Goal: Information Seeking & Learning: Learn about a topic

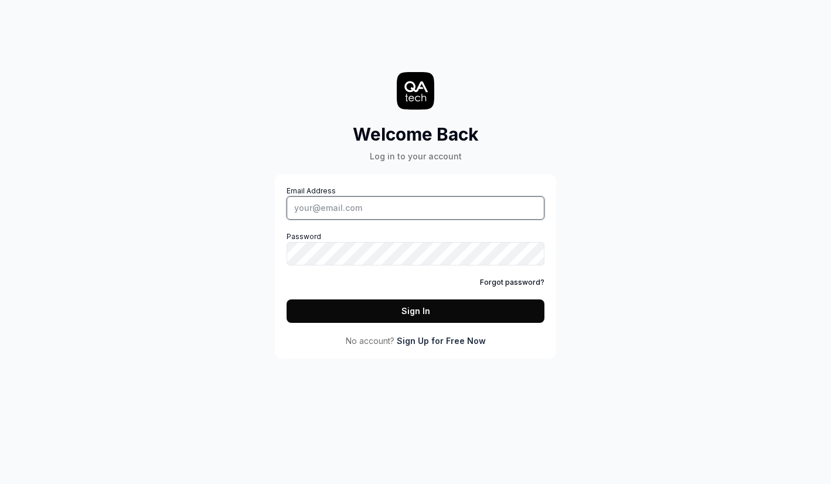
type input "[EMAIL_ADDRESS][DOMAIN_NAME]"
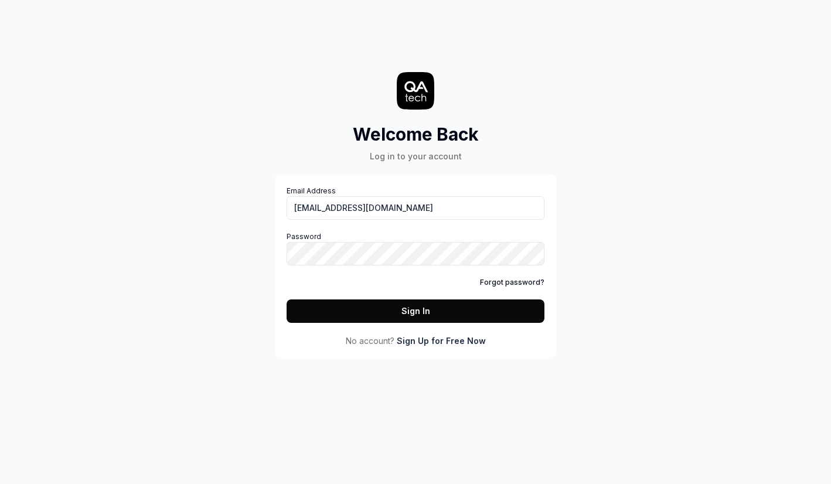
click at [404, 303] on button "Sign In" at bounding box center [415, 310] width 258 height 23
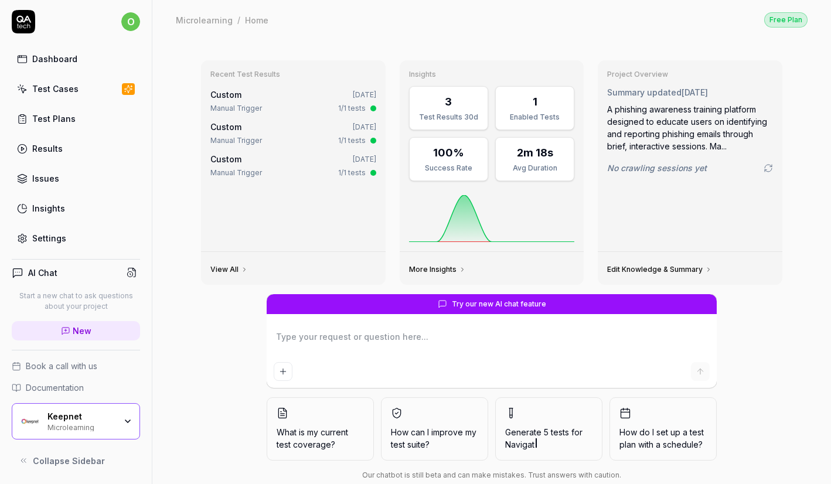
scroll to position [2, 0]
click at [324, 334] on textarea at bounding box center [492, 342] width 436 height 29
click at [480, 333] on textarea at bounding box center [492, 342] width 436 height 29
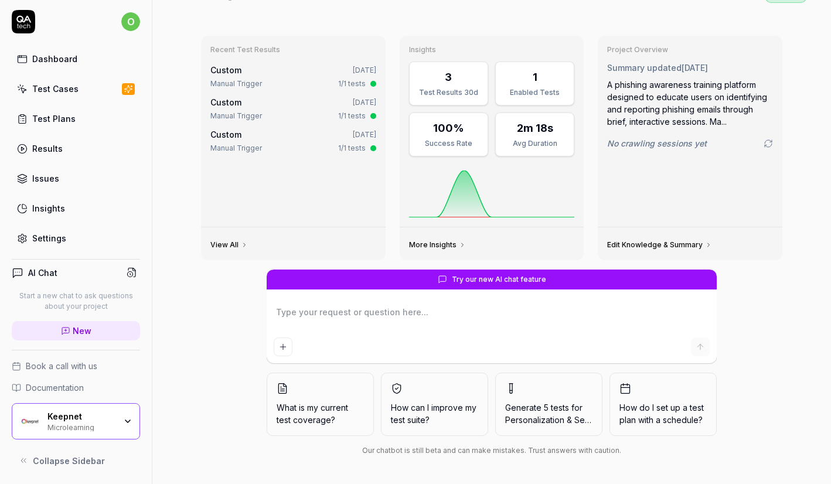
scroll to position [25, 0]
click at [439, 418] on span "How can I improve my test suite?" at bounding box center [434, 413] width 87 height 25
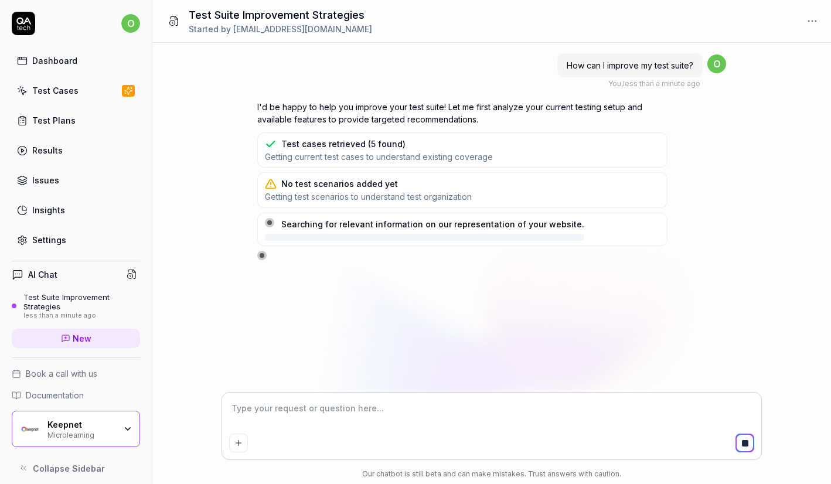
click at [814, 19] on html "o Dashboard Test Cases Test Plans Results Issues Insights Settings AI Chat Test…" at bounding box center [415, 242] width 831 height 484
type textarea "*"
click at [588, 268] on html "o Dashboard Test Cases Test Plans Results Issues Insights Settings AI Chat Test…" at bounding box center [415, 242] width 831 height 484
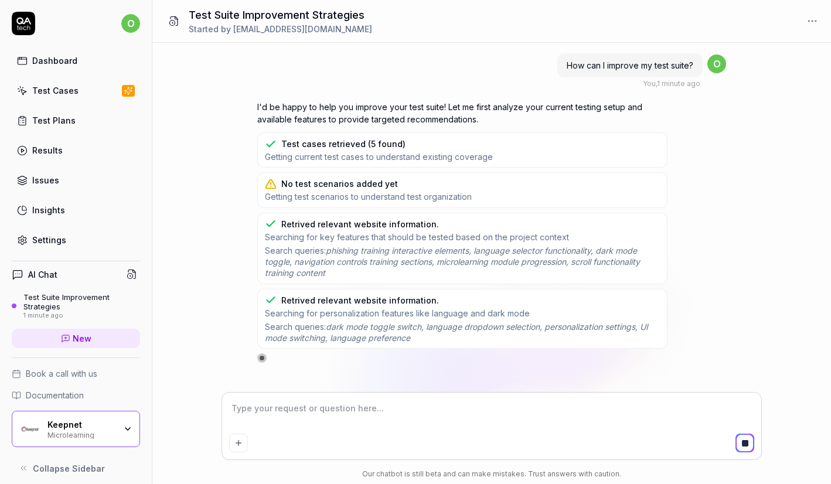
click at [370, 67] on div "How can I improve my test suite? You , 1 minute ago o" at bounding box center [491, 70] width 469 height 37
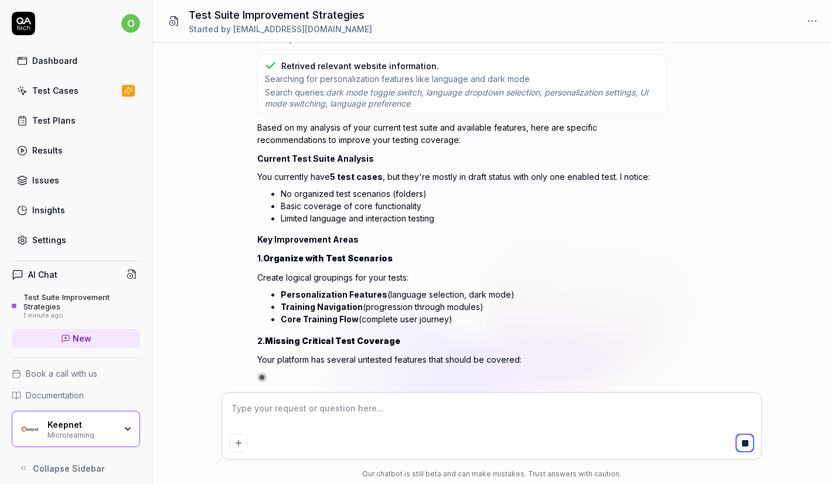
click at [60, 64] on div "Dashboard" at bounding box center [54, 60] width 45 height 12
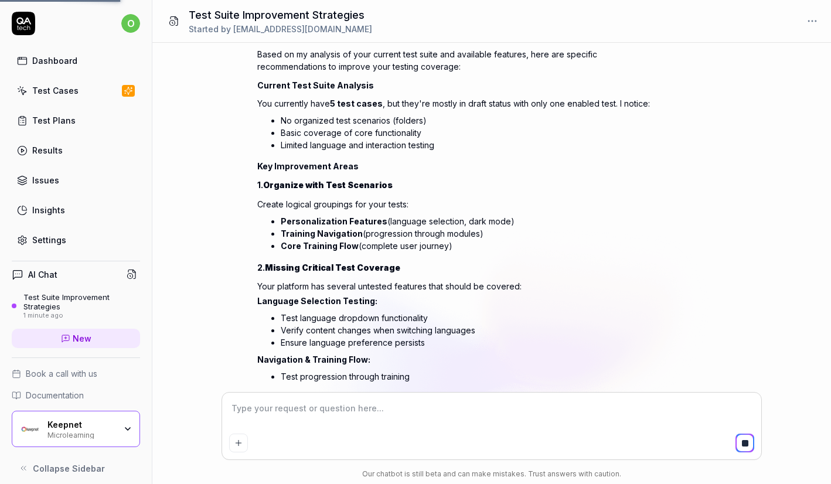
scroll to position [327, 0]
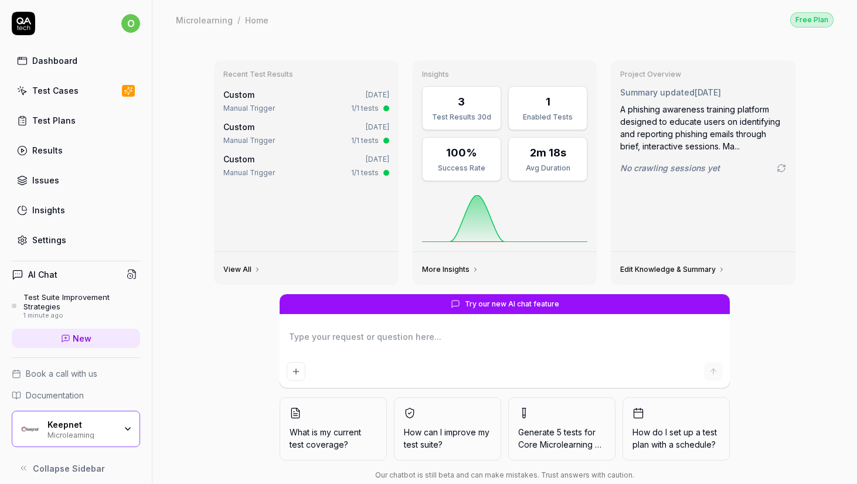
click at [476, 319] on form "Try our new AI chat feature" at bounding box center [504, 341] width 450 height 94
drag, startPoint x: 466, startPoint y: 304, endPoint x: 544, endPoint y: 307, distance: 78.0
click at [544, 307] on span "Try our new AI chat feature" at bounding box center [512, 304] width 94 height 11
click at [454, 342] on textarea at bounding box center [504, 342] width 436 height 29
click at [346, 425] on button "What is my current test coverage?" at bounding box center [332, 428] width 107 height 63
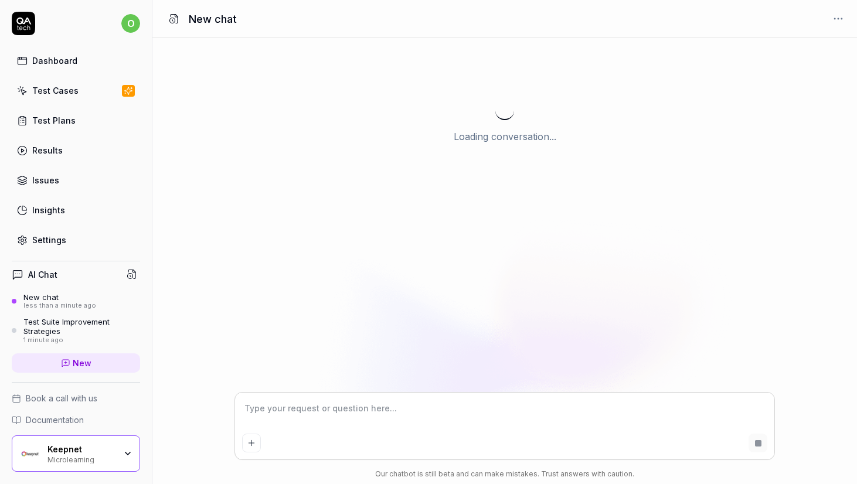
click at [360, 336] on div "Loading conversation..." at bounding box center [504, 215] width 704 height 354
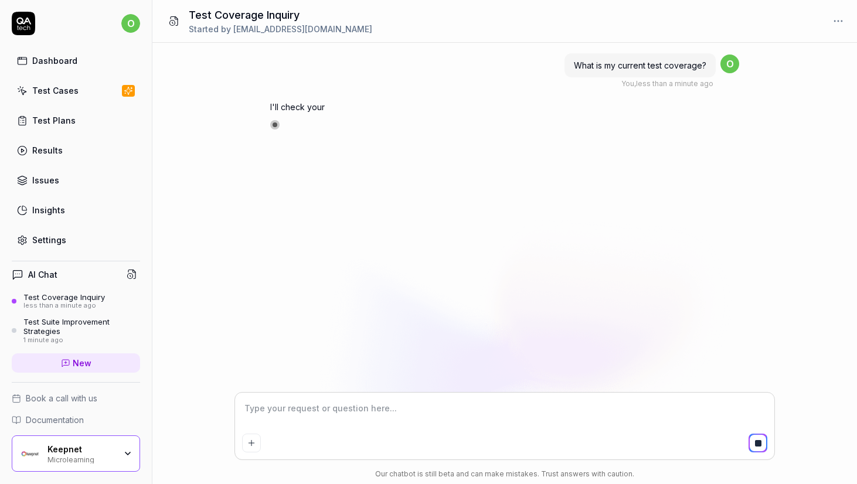
click at [519, 196] on div "What is my current test coverage? You , less than a minute ago o I'll check your" at bounding box center [504, 218] width 704 height 350
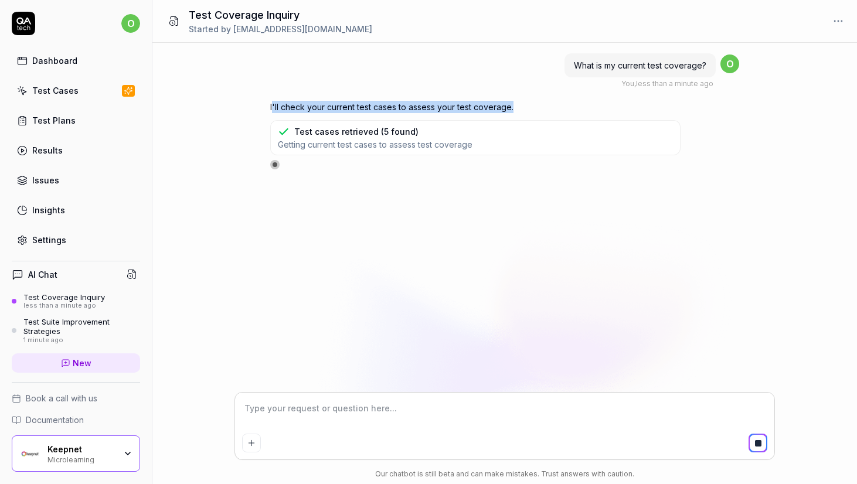
drag, startPoint x: 271, startPoint y: 107, endPoint x: 531, endPoint y: 107, distance: 259.5
click at [531, 107] on p "I'll check your current test cases to assess your test coverage." at bounding box center [475, 107] width 410 height 12
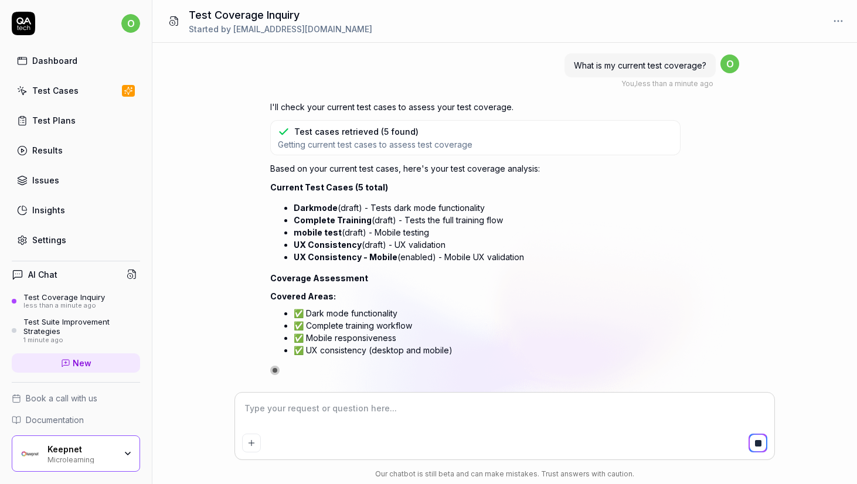
click at [338, 421] on textarea at bounding box center [504, 414] width 525 height 29
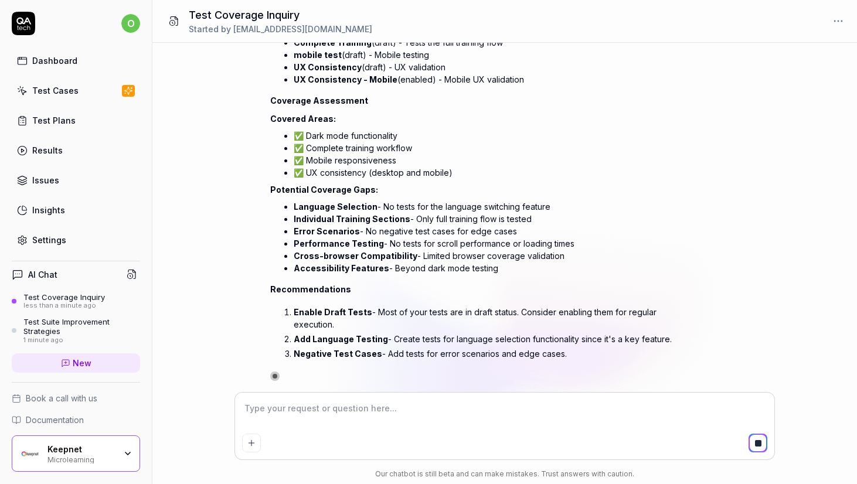
click at [410, 397] on div at bounding box center [504, 426] width 539 height 67
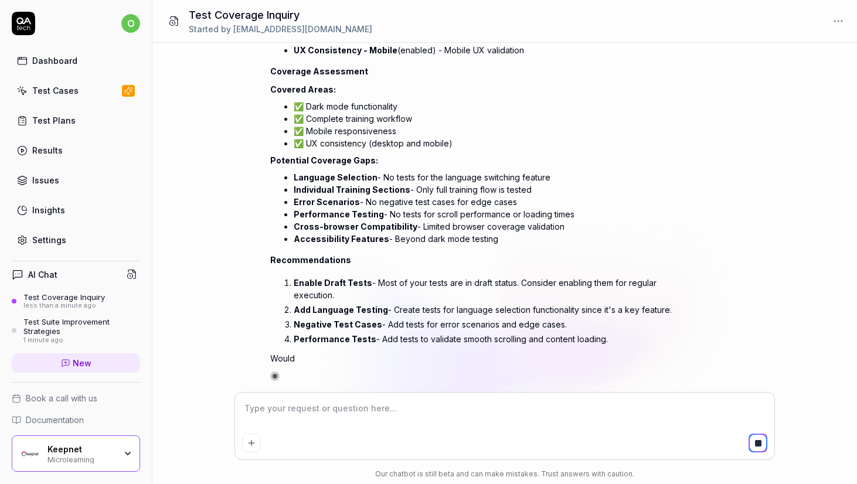
click at [405, 415] on textarea at bounding box center [504, 414] width 525 height 29
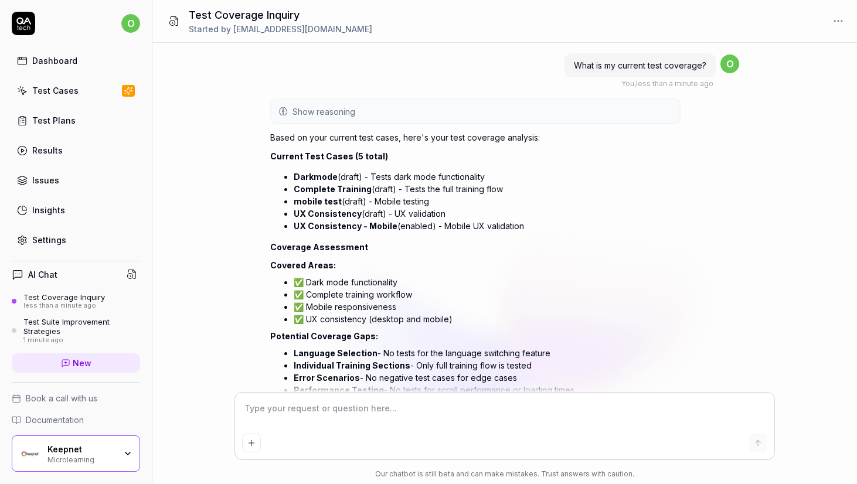
click at [323, 111] on span "Show reasoning" at bounding box center [323, 111] width 63 height 12
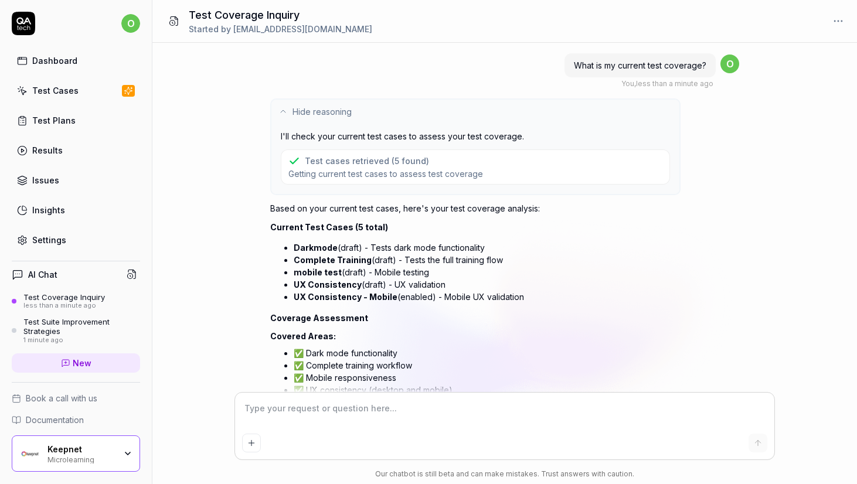
click at [289, 114] on div at bounding box center [283, 111] width 14 height 14
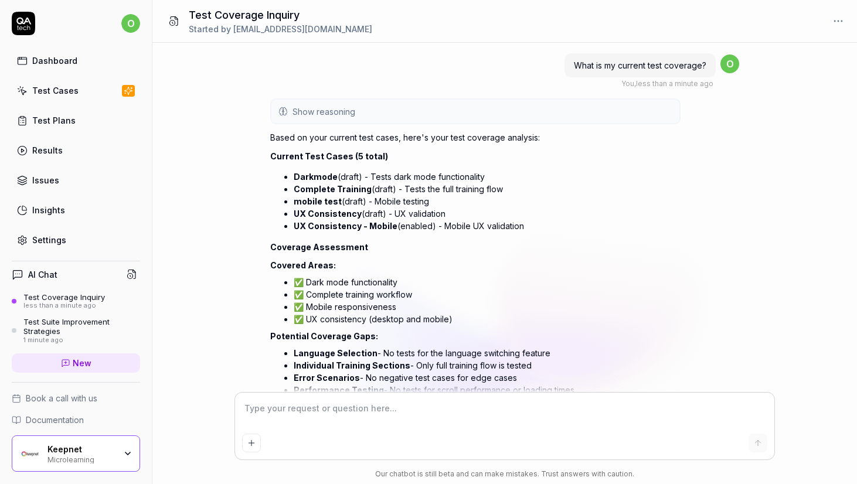
click at [288, 114] on div at bounding box center [283, 111] width 14 height 14
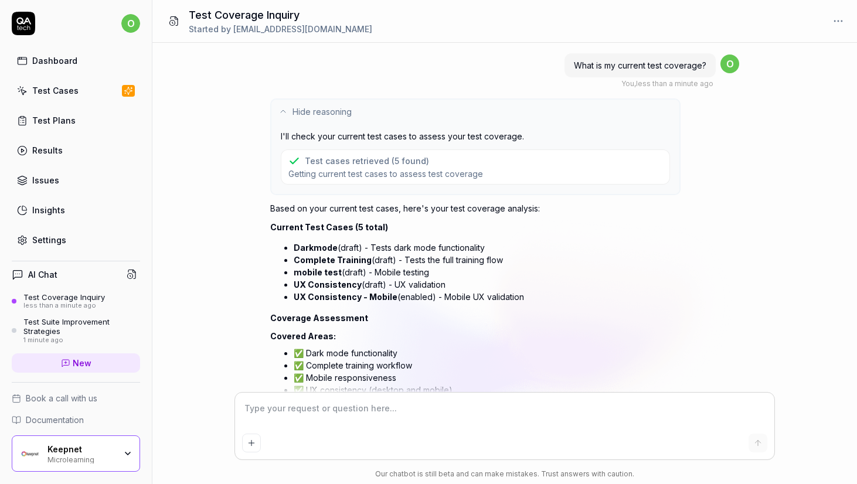
click at [308, 168] on div "Test cases retrieved (5 found) Getting current test cases to assess test covera…" at bounding box center [385, 167] width 195 height 25
click at [291, 114] on button "Hide reasoning" at bounding box center [475, 111] width 408 height 23
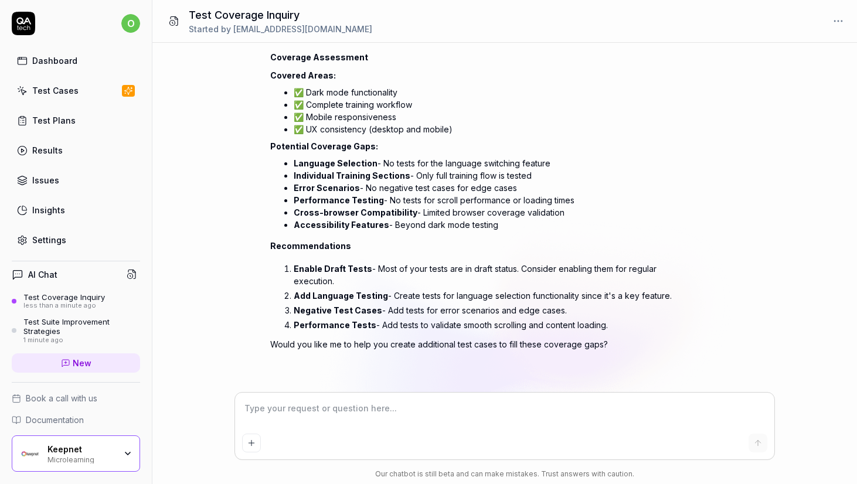
scroll to position [190, 0]
click at [287, 418] on textarea at bounding box center [504, 414] width 525 height 29
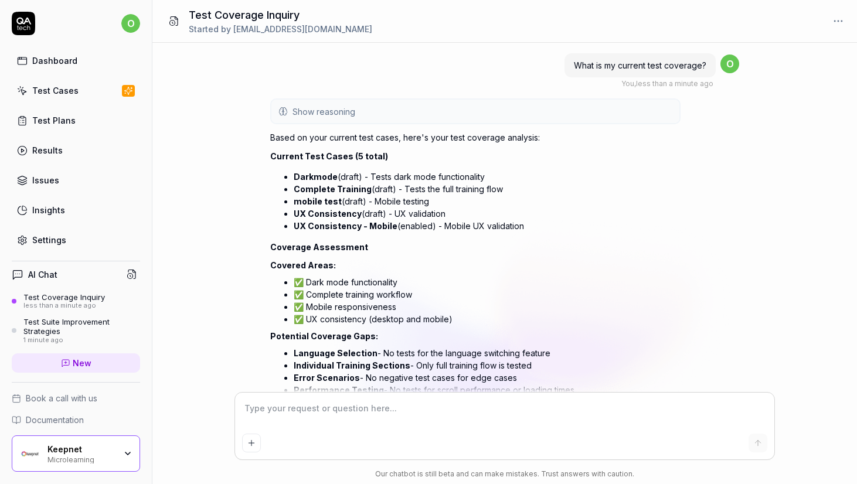
scroll to position [0, 0]
click at [87, 326] on div "Test Suite Improvement Strategies" at bounding box center [81, 326] width 117 height 19
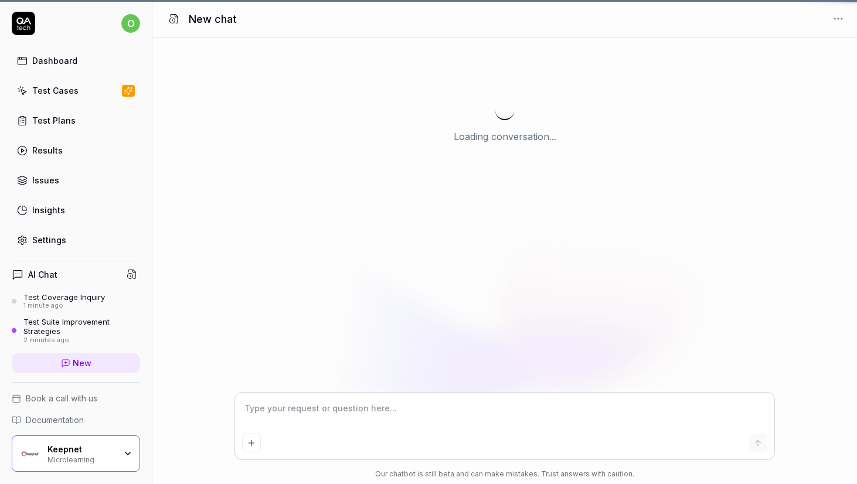
scroll to position [271, 0]
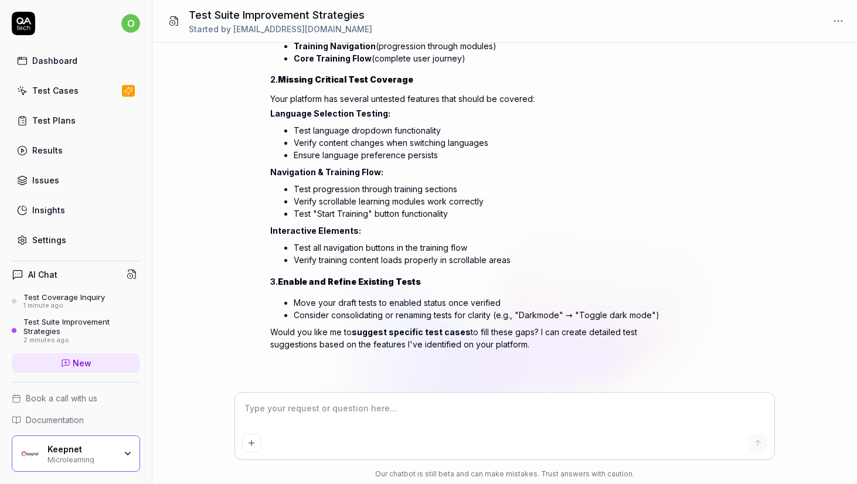
click at [87, 305] on div "1 minute ago" at bounding box center [63, 306] width 81 height 8
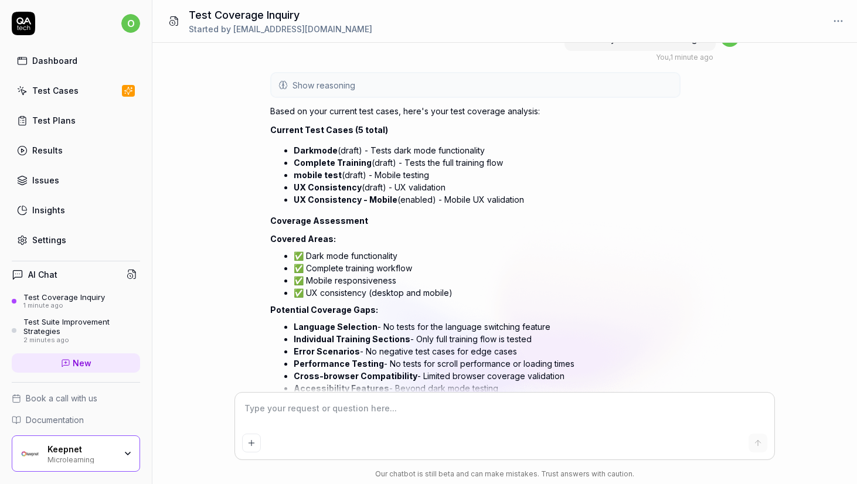
click at [62, 303] on div "1 minute ago" at bounding box center [63, 306] width 81 height 8
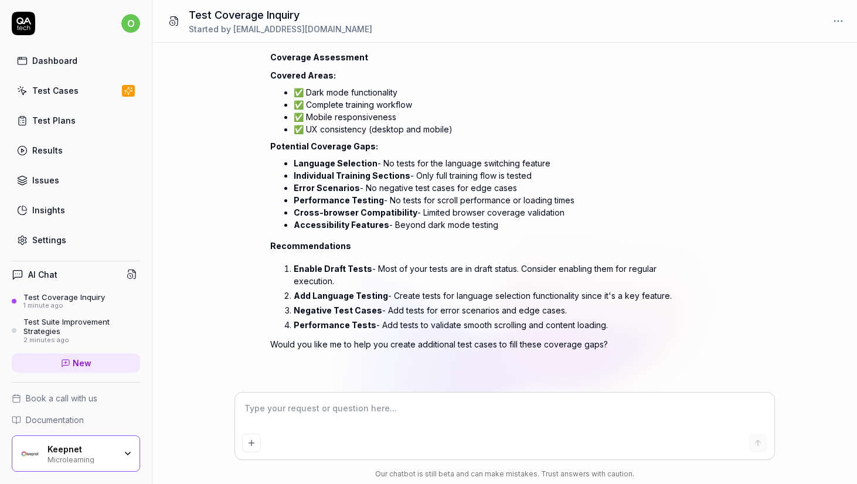
scroll to position [190, 0]
click at [50, 329] on div "Test Suite Improvement Strategies" at bounding box center [81, 326] width 117 height 19
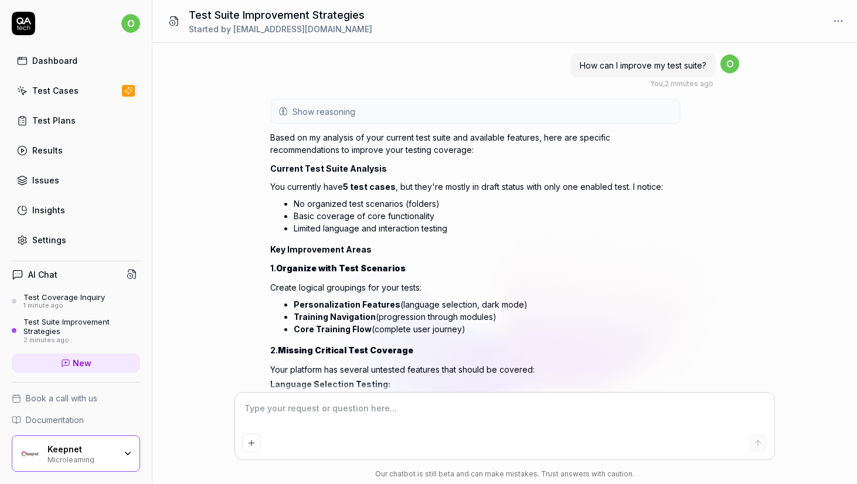
click at [42, 211] on div "Insights" at bounding box center [48, 210] width 33 height 12
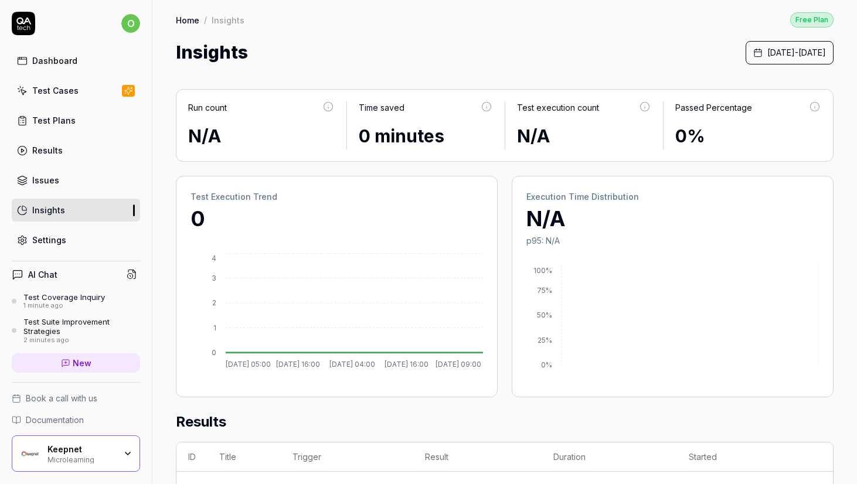
click at [62, 61] on div "Dashboard" at bounding box center [54, 60] width 45 height 12
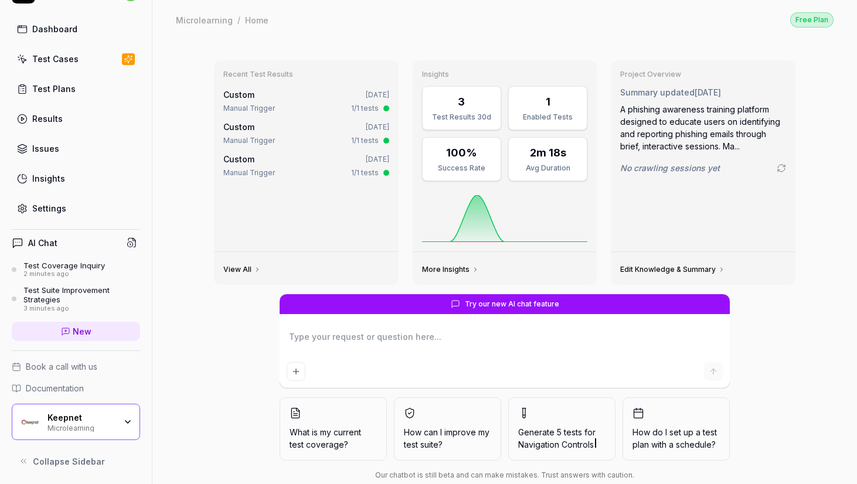
click at [45, 93] on div "Test Plans" at bounding box center [53, 89] width 43 height 12
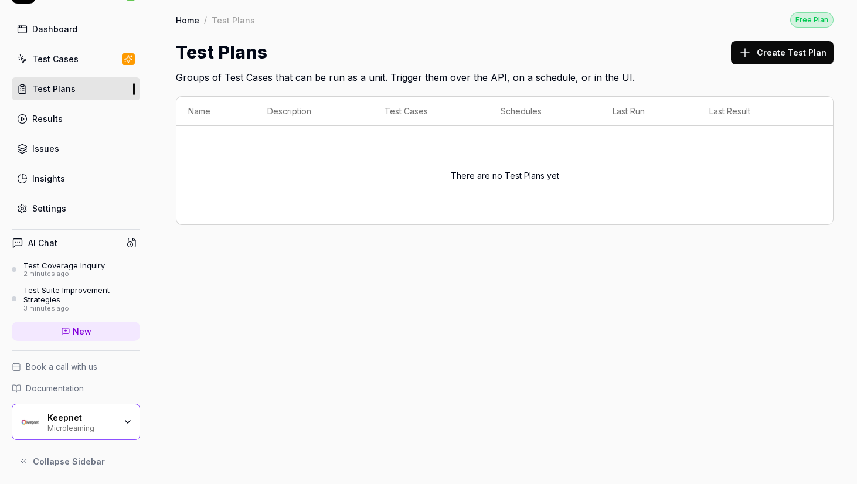
click at [91, 121] on link "Results" at bounding box center [76, 118] width 128 height 23
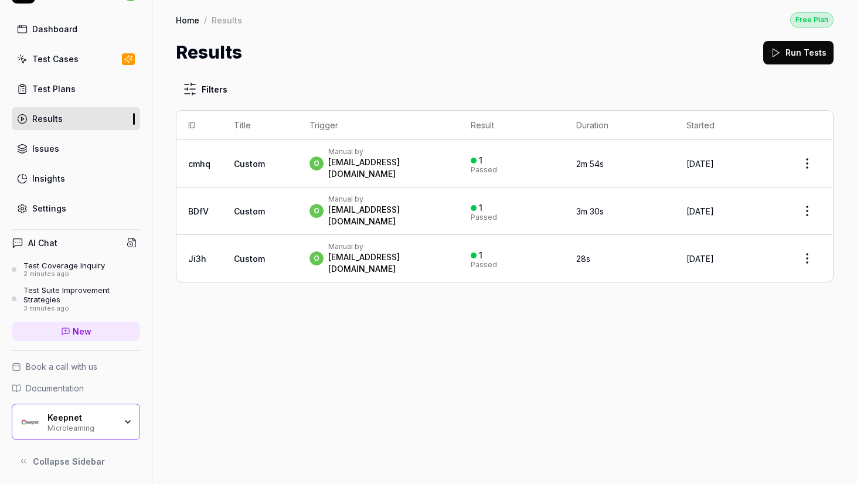
click at [316, 284] on div "Filters ID Title Trigger Result Duration Started cmhq Custom o Manual by [EMAIL…" at bounding box center [504, 275] width 704 height 418
click at [82, 155] on link "Issues" at bounding box center [76, 148] width 128 height 23
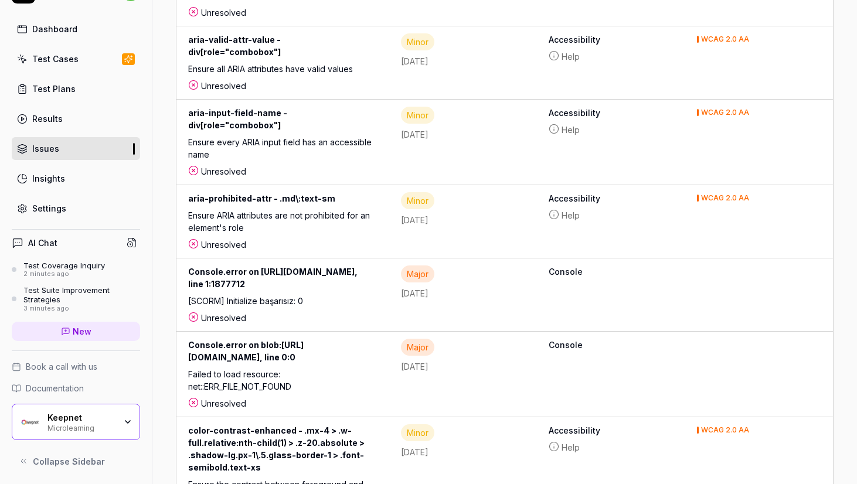
click at [68, 114] on link "Results" at bounding box center [76, 118] width 128 height 23
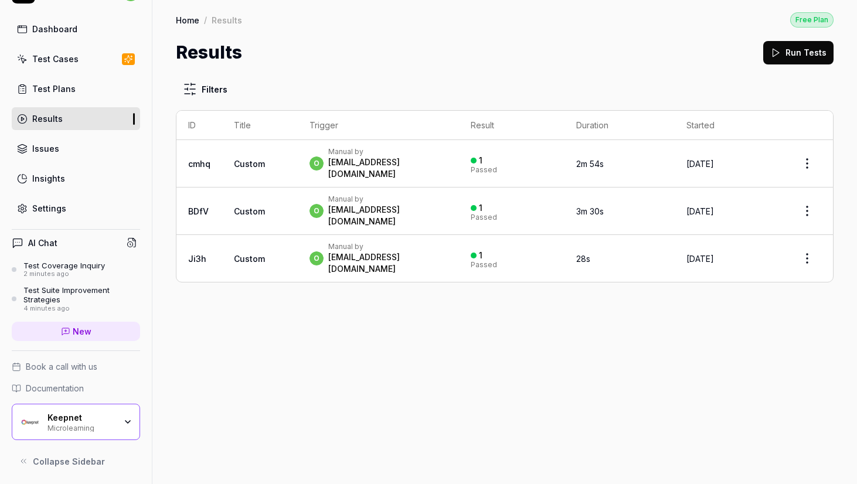
click at [62, 88] on div "Test Plans" at bounding box center [53, 89] width 43 height 12
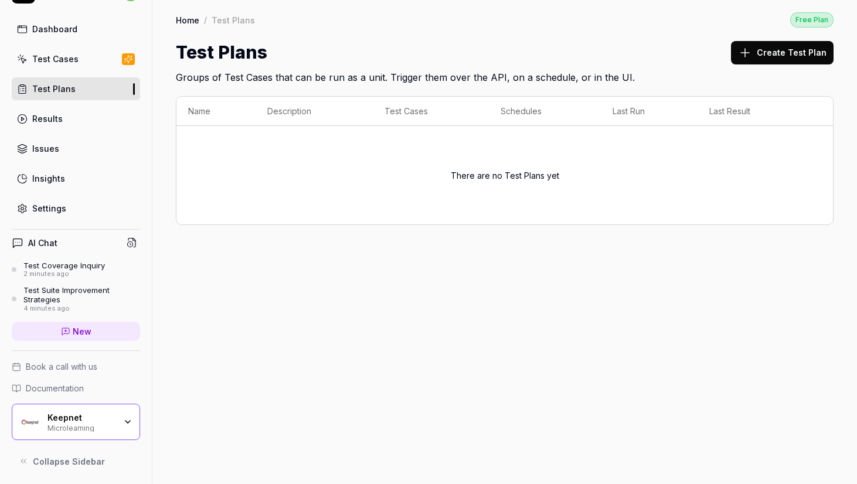
click at [56, 64] on div "Test Cases" at bounding box center [55, 59] width 46 height 12
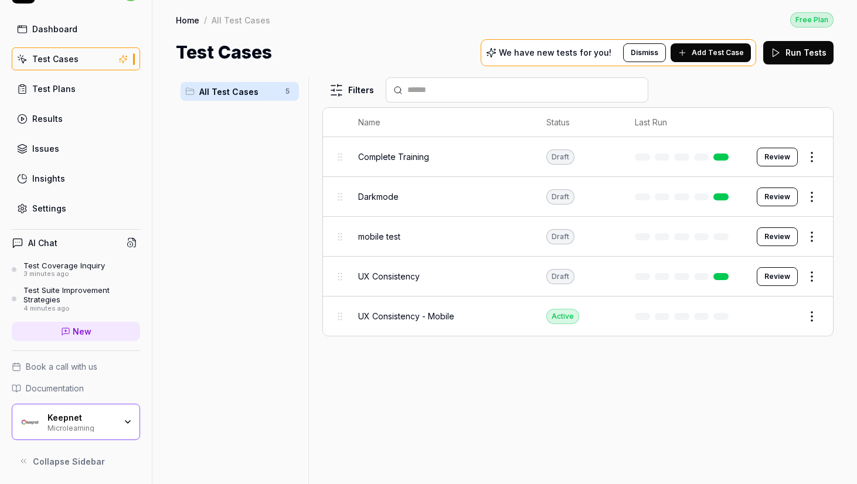
click at [60, 35] on div "Dashboard" at bounding box center [54, 29] width 45 height 12
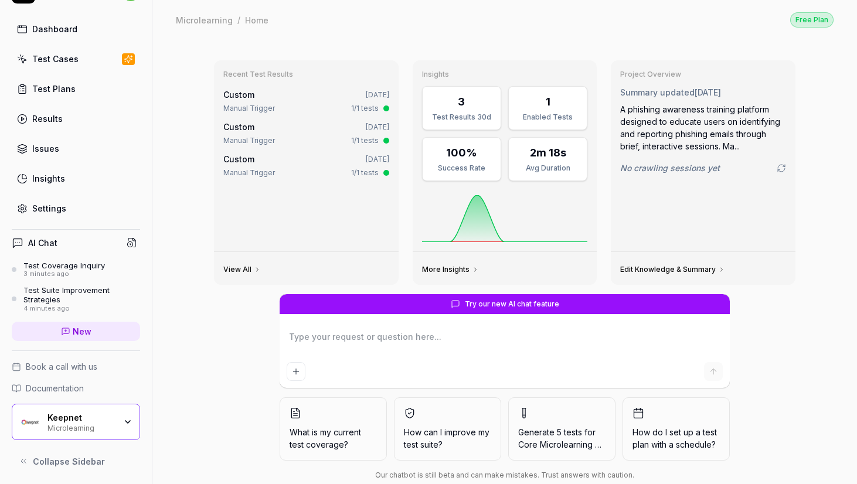
click at [605, 192] on div "Recent Test Results Custom [DATE] Manual Trigger 1/1 tests Custom [DATE] Manual…" at bounding box center [504, 172] width 581 height 224
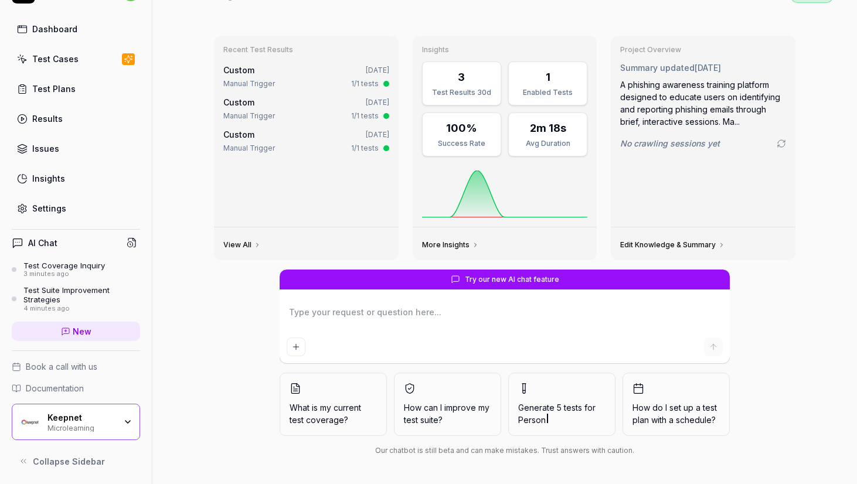
scroll to position [25, 0]
click at [609, 327] on textarea at bounding box center [504, 317] width 436 height 29
click at [296, 347] on icon "Add attachment" at bounding box center [295, 347] width 5 height 0
type textarea "*"
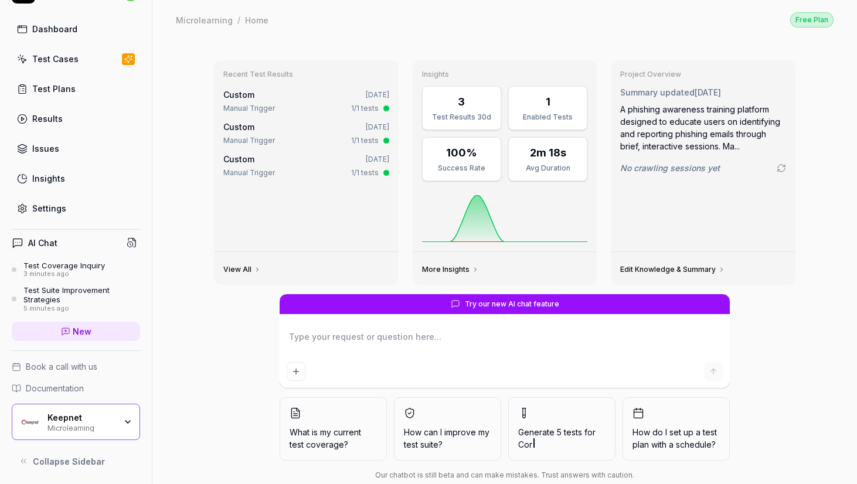
scroll to position [0, 0]
type textarea "*"
click at [59, 116] on div "Results" at bounding box center [47, 118] width 30 height 12
